Goal: Information Seeking & Learning: Learn about a topic

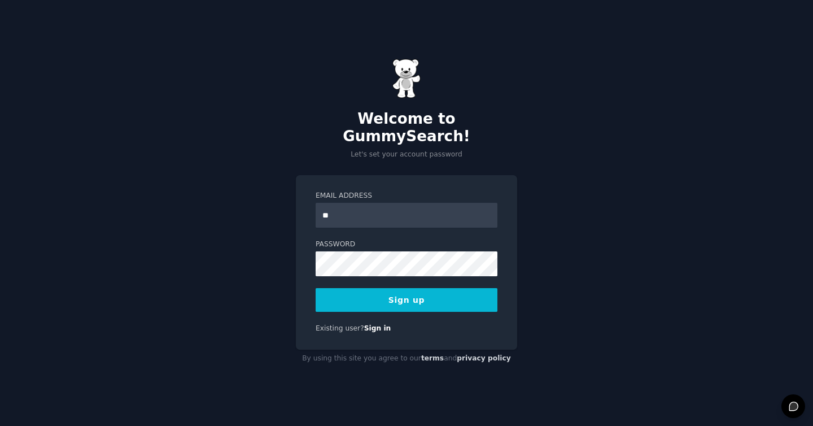
type input "**********"
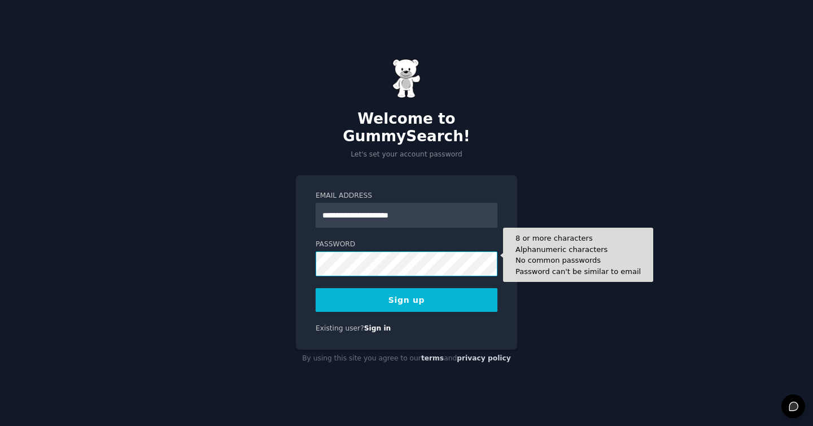
click at [316, 288] on button "Sign up" at bounding box center [407, 300] width 182 height 24
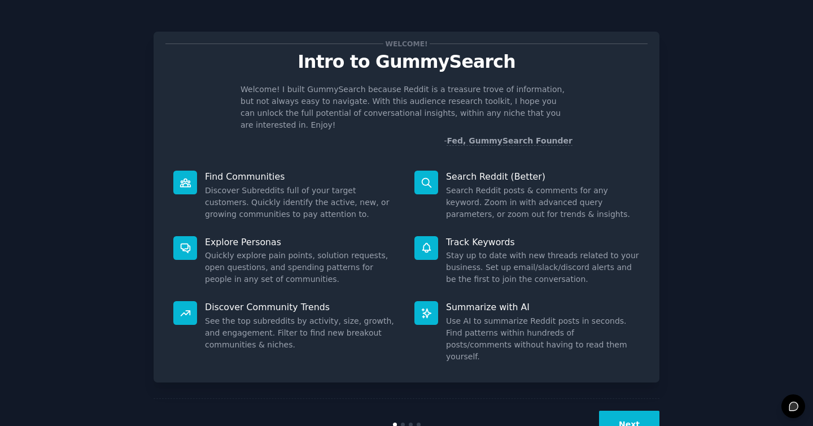
click at [640, 411] on button "Next" at bounding box center [629, 425] width 60 height 28
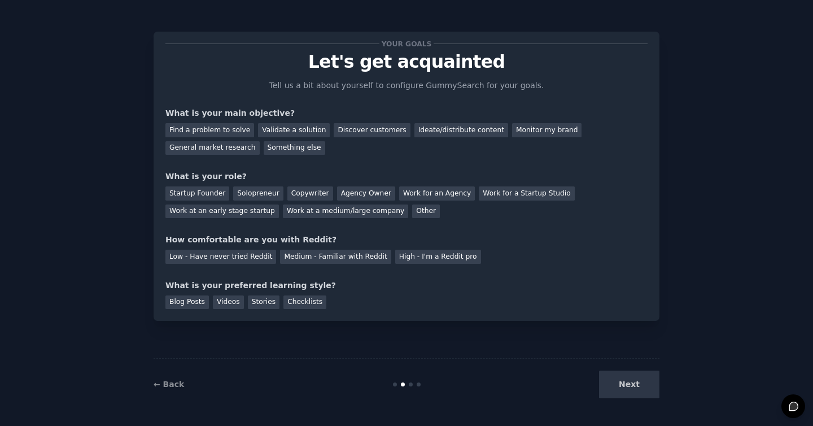
click at [333, 141] on div "Find a problem to solve Validate a solution Discover customers Ideate/distribut…" at bounding box center [407, 137] width 482 height 36
click at [346, 127] on div "Discover customers" at bounding box center [372, 130] width 76 height 14
click at [225, 151] on div "General market research" at bounding box center [213, 148] width 94 height 14
click at [339, 125] on div "Discover customers" at bounding box center [372, 130] width 76 height 14
click at [187, 184] on div "Startup Founder Solopreneur Copywriter Agency Owner Work for an Agency Work for…" at bounding box center [407, 200] width 482 height 36
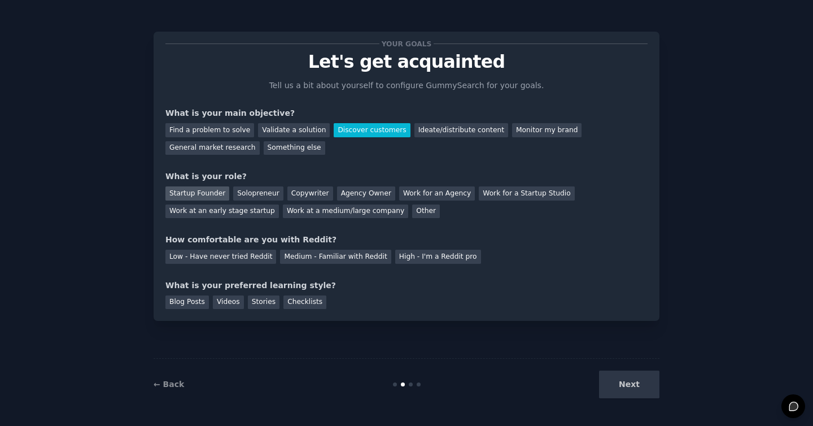
click at [172, 194] on div "Startup Founder" at bounding box center [198, 193] width 64 height 14
click at [259, 206] on div "Work at an early stage startup" at bounding box center [223, 211] width 114 height 14
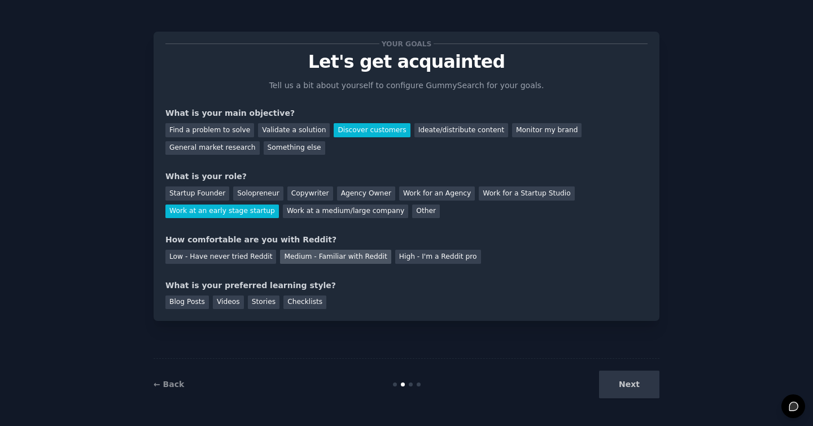
click at [324, 258] on div "Medium - Familiar with Reddit" at bounding box center [335, 257] width 111 height 14
click at [184, 306] on div "Blog Posts" at bounding box center [187, 302] width 43 height 14
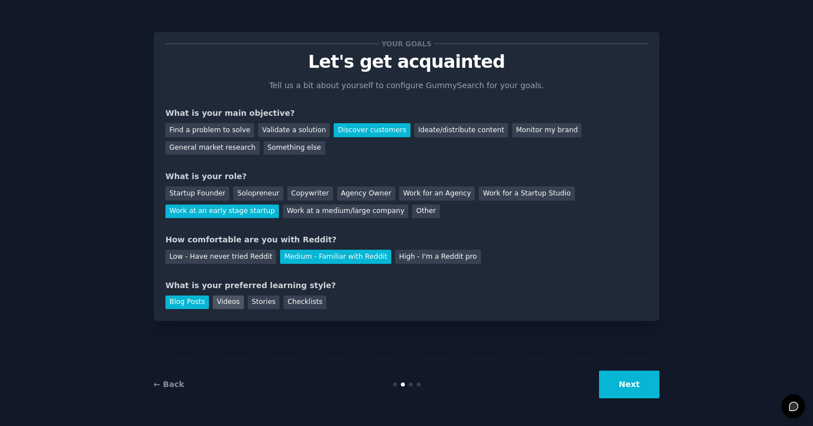
click at [214, 306] on div "Videos" at bounding box center [228, 302] width 31 height 14
click at [190, 310] on div "Your goals Let's get acquainted Tell us a bit about yourself to configure Gummy…" at bounding box center [407, 176] width 506 height 289
click at [202, 304] on div "Blog Posts" at bounding box center [187, 302] width 43 height 14
click at [625, 393] on button "Next" at bounding box center [629, 385] width 60 height 28
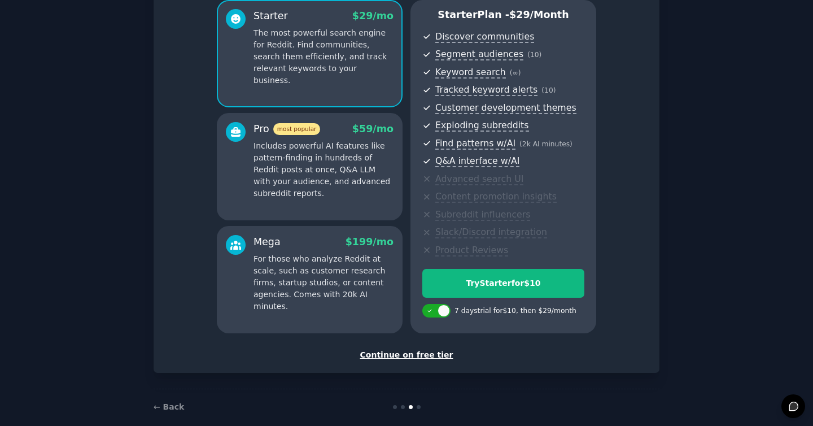
scroll to position [116, 0]
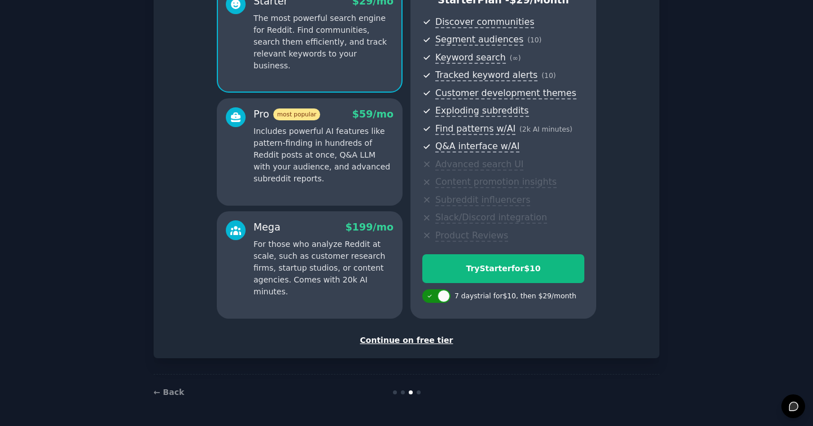
click at [435, 293] on div at bounding box center [437, 296] width 28 height 14
checkbox input "true"
click at [422, 339] on div "Continue on free tier" at bounding box center [407, 340] width 482 height 12
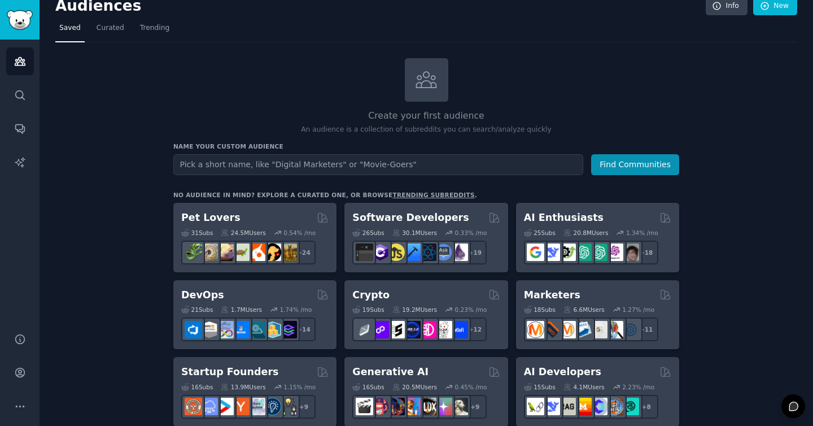
scroll to position [14, 0]
type input "allergy"
click at [591, 154] on button "Find Communities" at bounding box center [635, 164] width 88 height 21
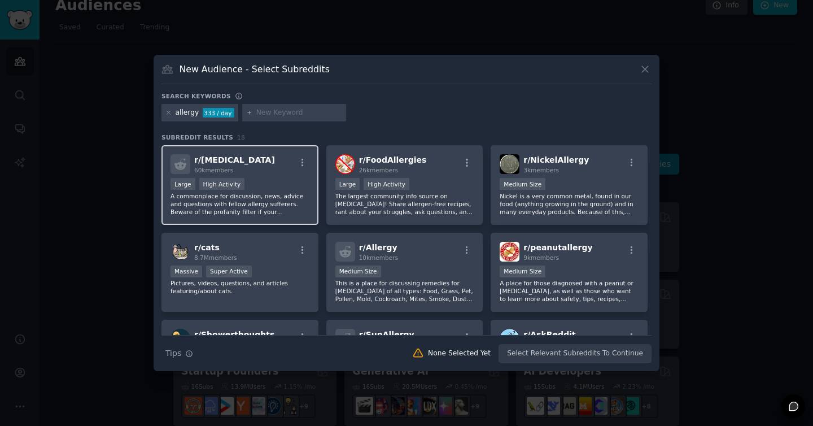
click at [273, 187] on div "Large High Activity" at bounding box center [240, 185] width 139 height 14
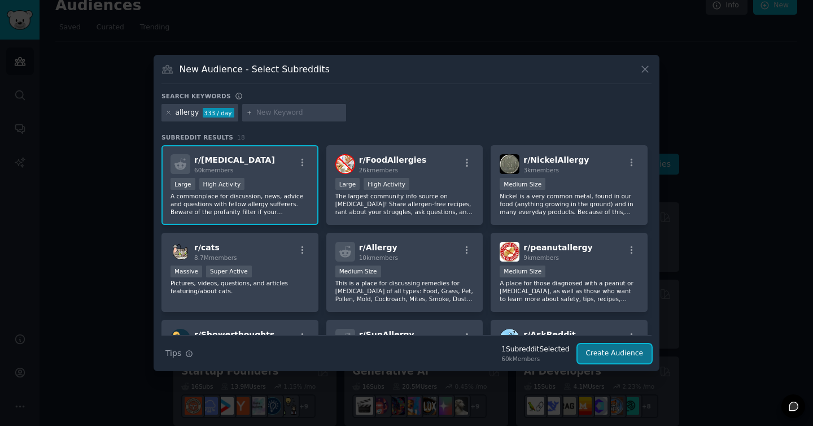
click at [627, 351] on button "Create Audience" at bounding box center [615, 353] width 75 height 19
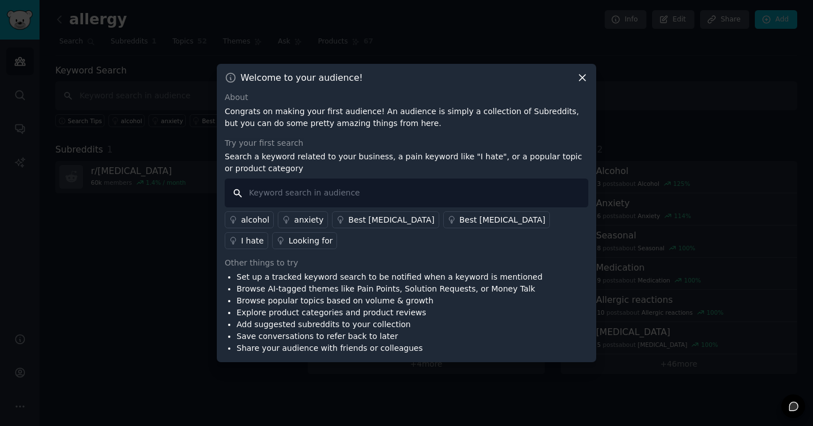
click at [365, 195] on input "text" at bounding box center [407, 192] width 364 height 29
click at [589, 67] on div "Welcome to your audience! About Congrats on making your first audience! An audi…" at bounding box center [407, 213] width 380 height 298
click at [587, 69] on div "Welcome to your audience! About Congrats on making your first audience! An audi…" at bounding box center [407, 213] width 380 height 298
click at [589, 72] on div "Welcome to your audience! About Congrats on making your first audience! An audi…" at bounding box center [407, 213] width 380 height 298
click at [585, 72] on icon at bounding box center [583, 78] width 12 height 12
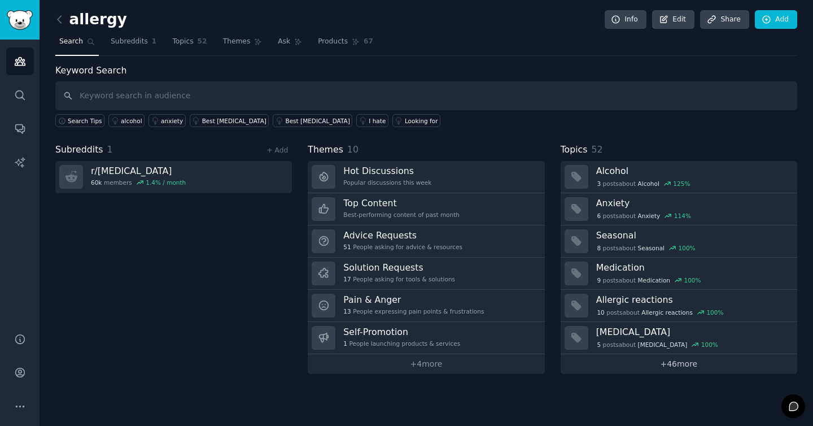
click at [677, 365] on link "+ 46 more" at bounding box center [679, 364] width 237 height 20
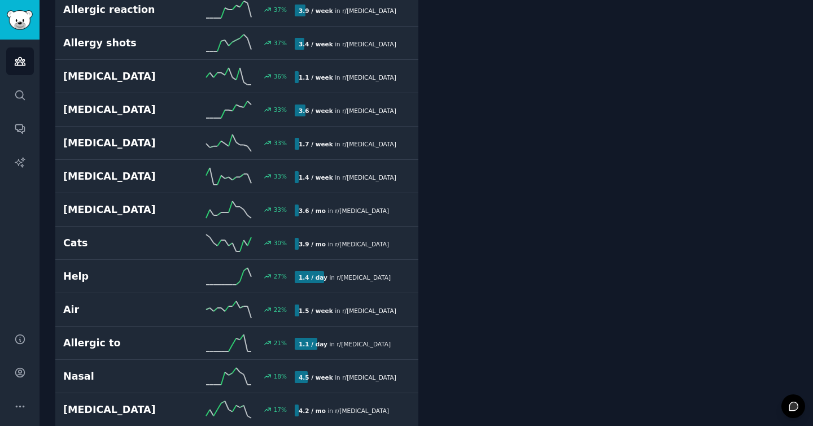
scroll to position [829, 0]
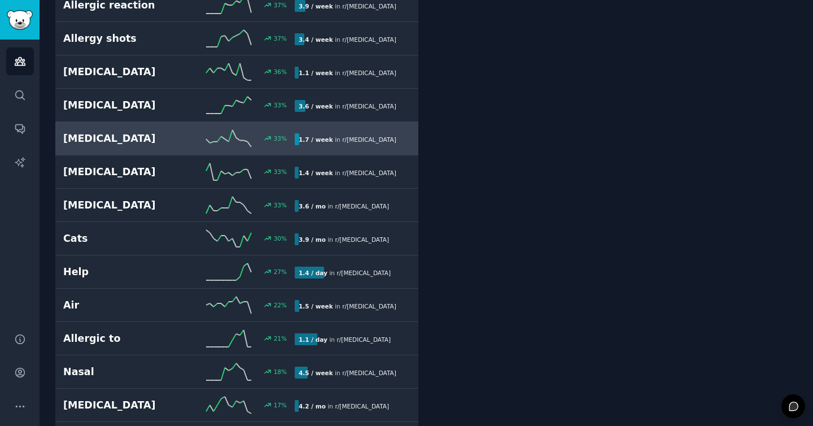
click at [252, 137] on div "33 %" at bounding box center [237, 138] width 116 height 17
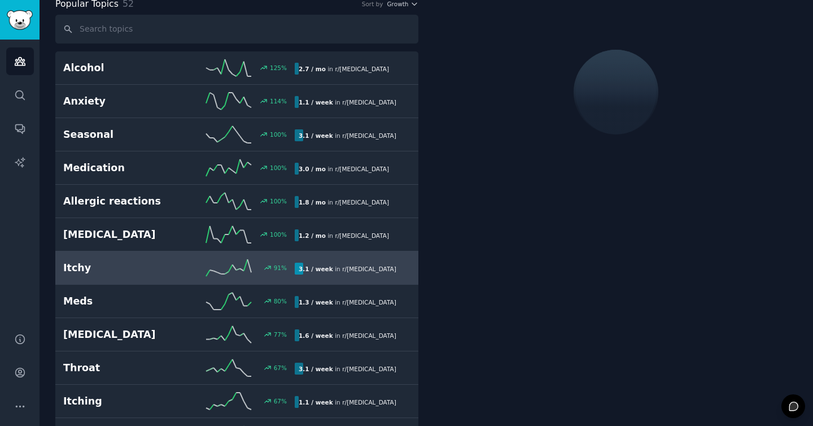
scroll to position [63, 0]
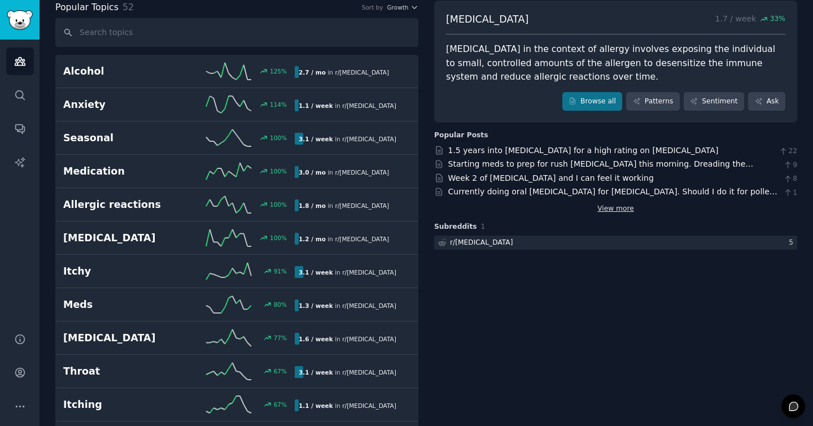
click at [610, 209] on link "View more" at bounding box center [616, 209] width 37 height 10
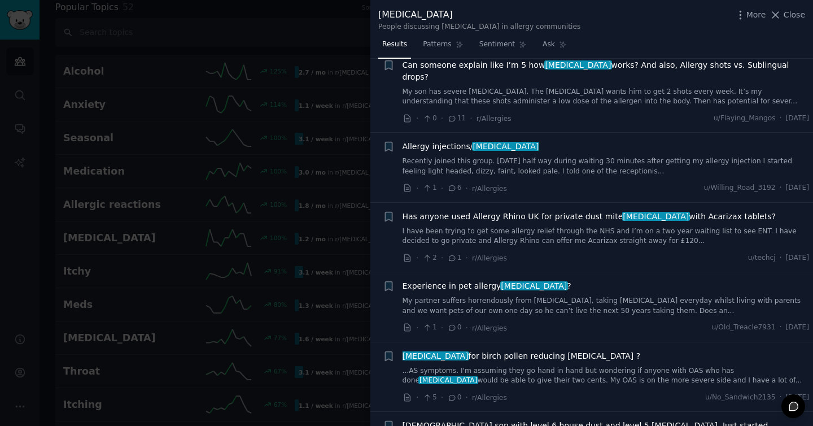
scroll to position [375, 0]
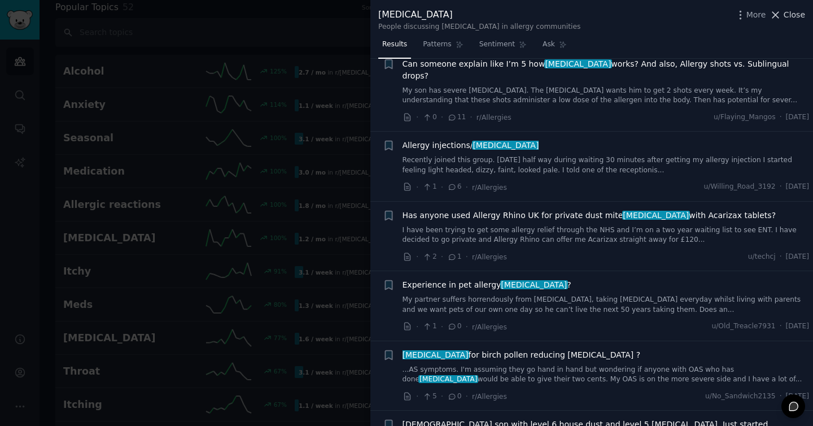
click at [794, 12] on span "Close" at bounding box center [794, 15] width 21 height 12
